Goal: Task Accomplishment & Management: Manage account settings

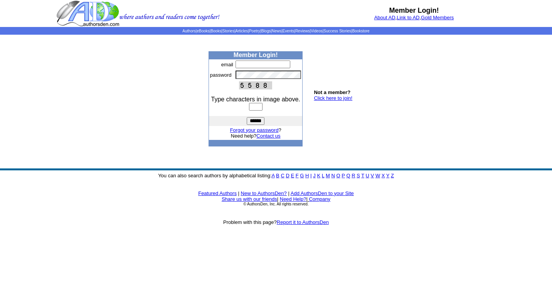
type input "**********"
click at [256, 110] on input "text" at bounding box center [255, 107] width 13 height 8
type input "****"
click at [247, 117] on input "******" at bounding box center [256, 121] width 18 height 8
